Goal: Find specific page/section: Find specific page/section

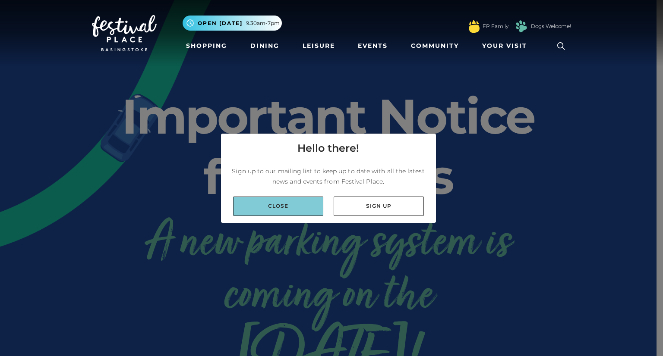
click at [303, 206] on link "Close" at bounding box center [278, 206] width 90 height 19
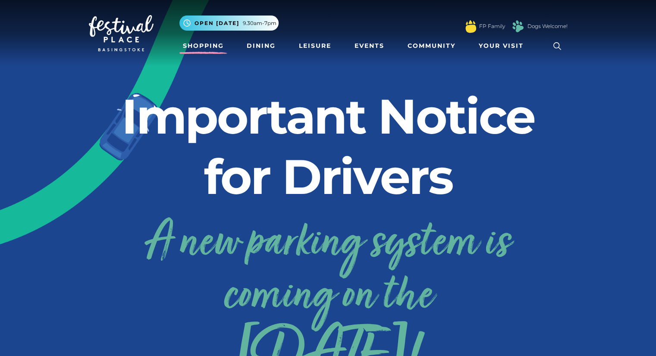
click at [215, 44] on link "Shopping" at bounding box center [203, 46] width 48 height 16
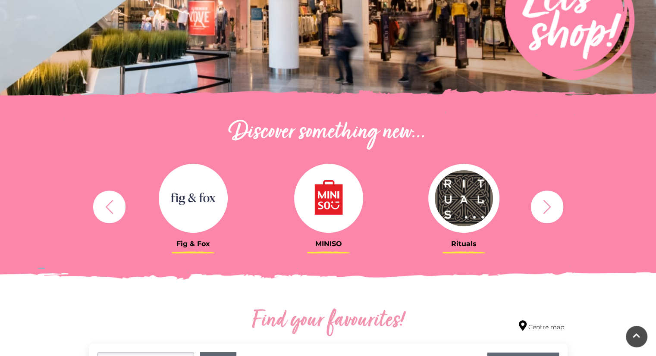
scroll to position [216, 0]
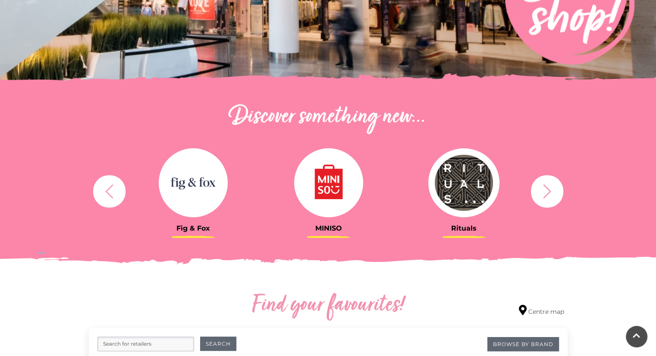
click at [552, 185] on icon "button" at bounding box center [547, 191] width 16 height 16
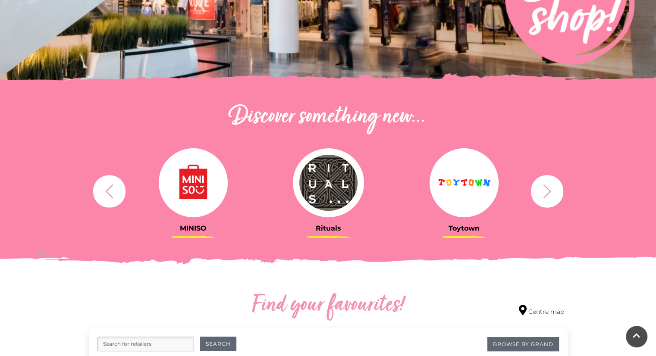
click at [550, 185] on icon "button" at bounding box center [547, 191] width 16 height 16
click at [543, 187] on icon "button" at bounding box center [547, 191] width 16 height 16
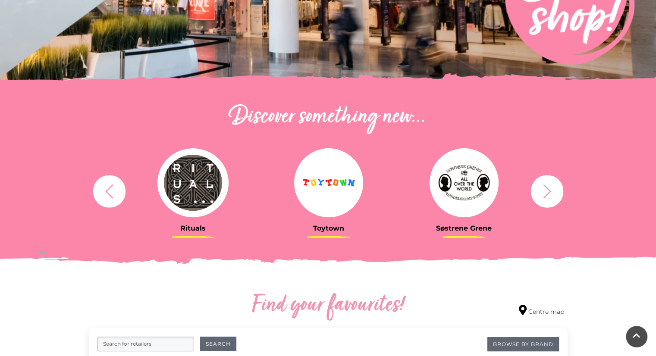
click at [543, 187] on icon "button" at bounding box center [547, 191] width 16 height 16
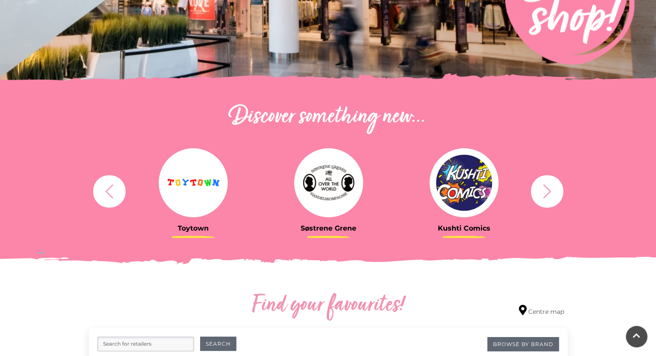
click at [545, 188] on icon "button" at bounding box center [547, 191] width 16 height 16
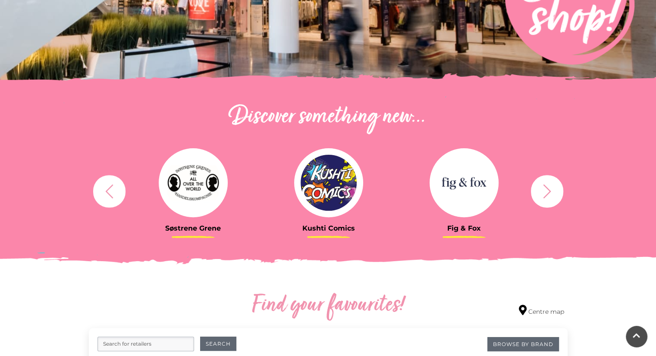
click at [545, 188] on icon "button" at bounding box center [547, 191] width 16 height 16
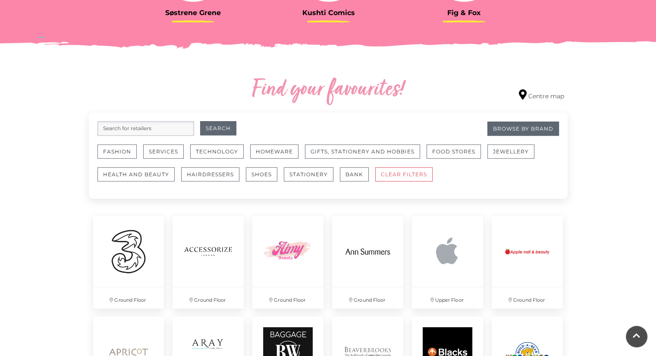
scroll to position [388, 0]
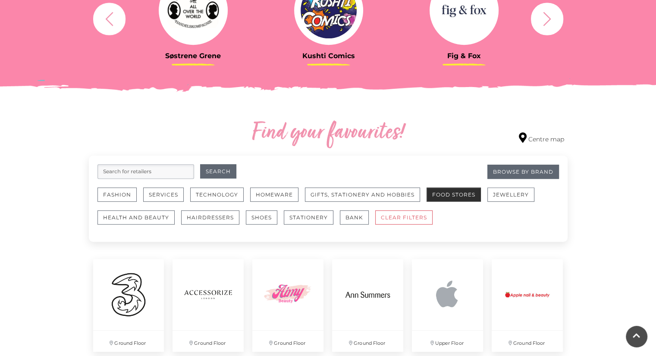
click at [433, 192] on button "Food Stores" at bounding box center [454, 195] width 54 height 14
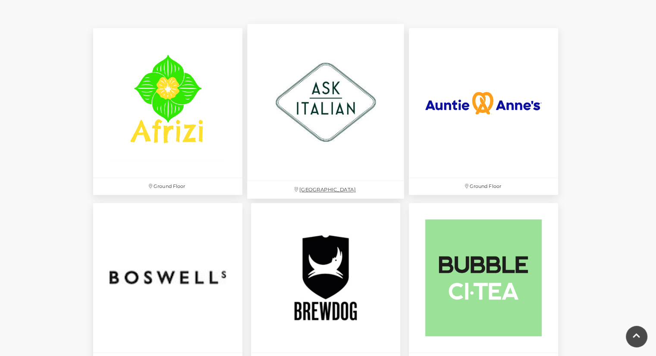
scroll to position [561, 0]
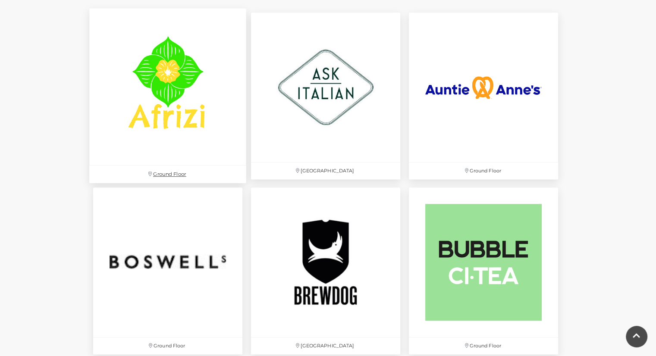
click at [196, 159] on img at bounding box center [167, 87] width 157 height 157
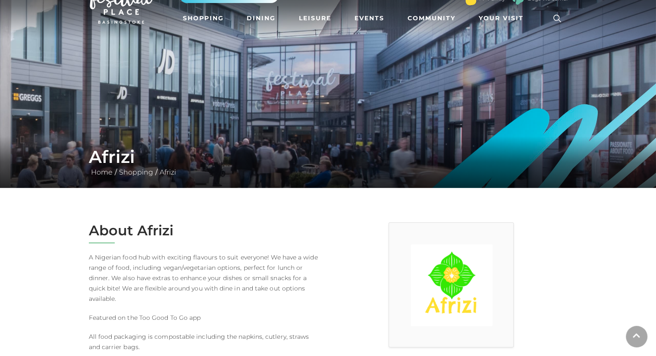
scroll to position [86, 0]
